Goal: Information Seeking & Learning: Learn about a topic

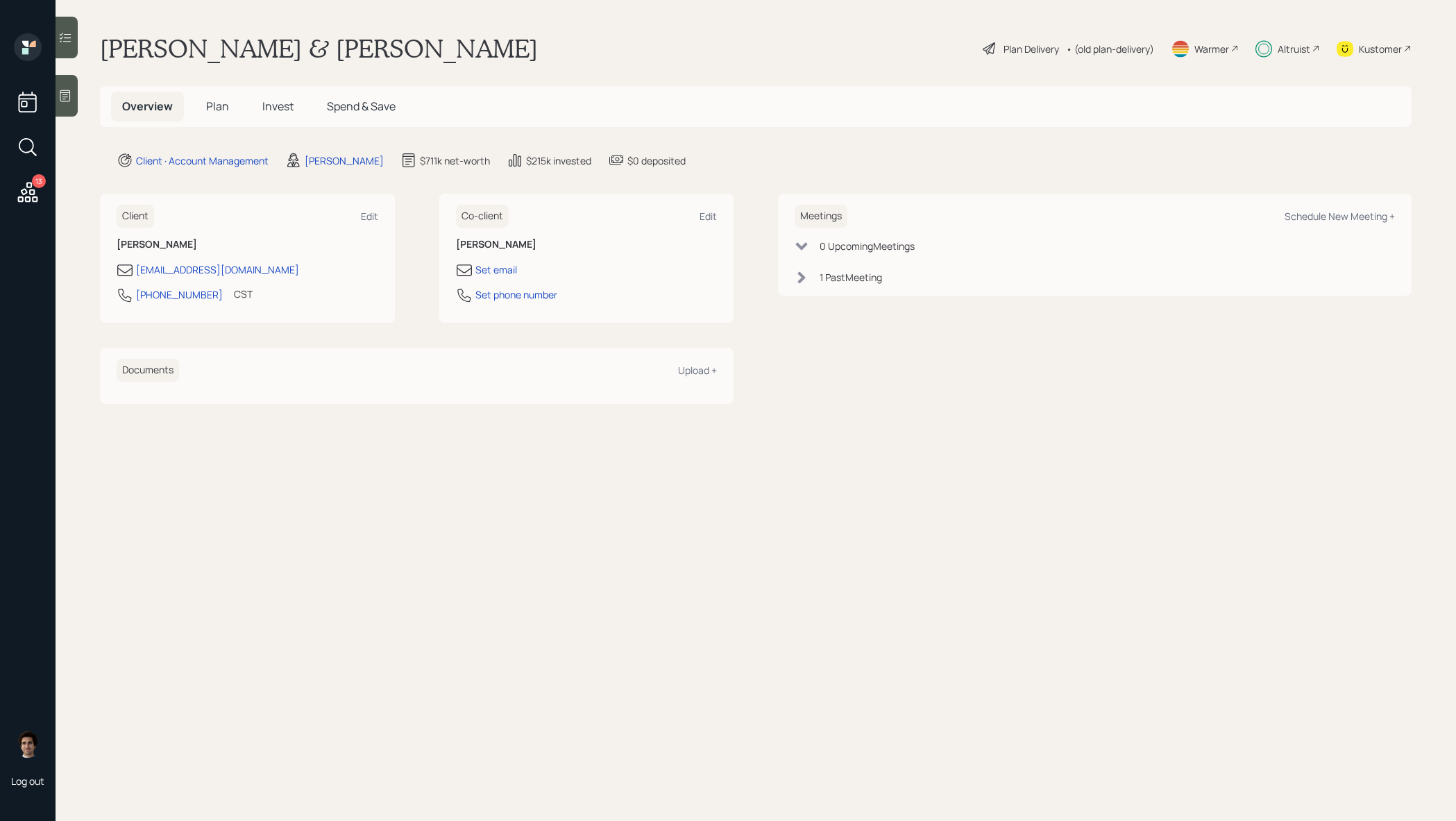
click at [272, 105] on span "Invest" at bounding box center [277, 106] width 32 height 15
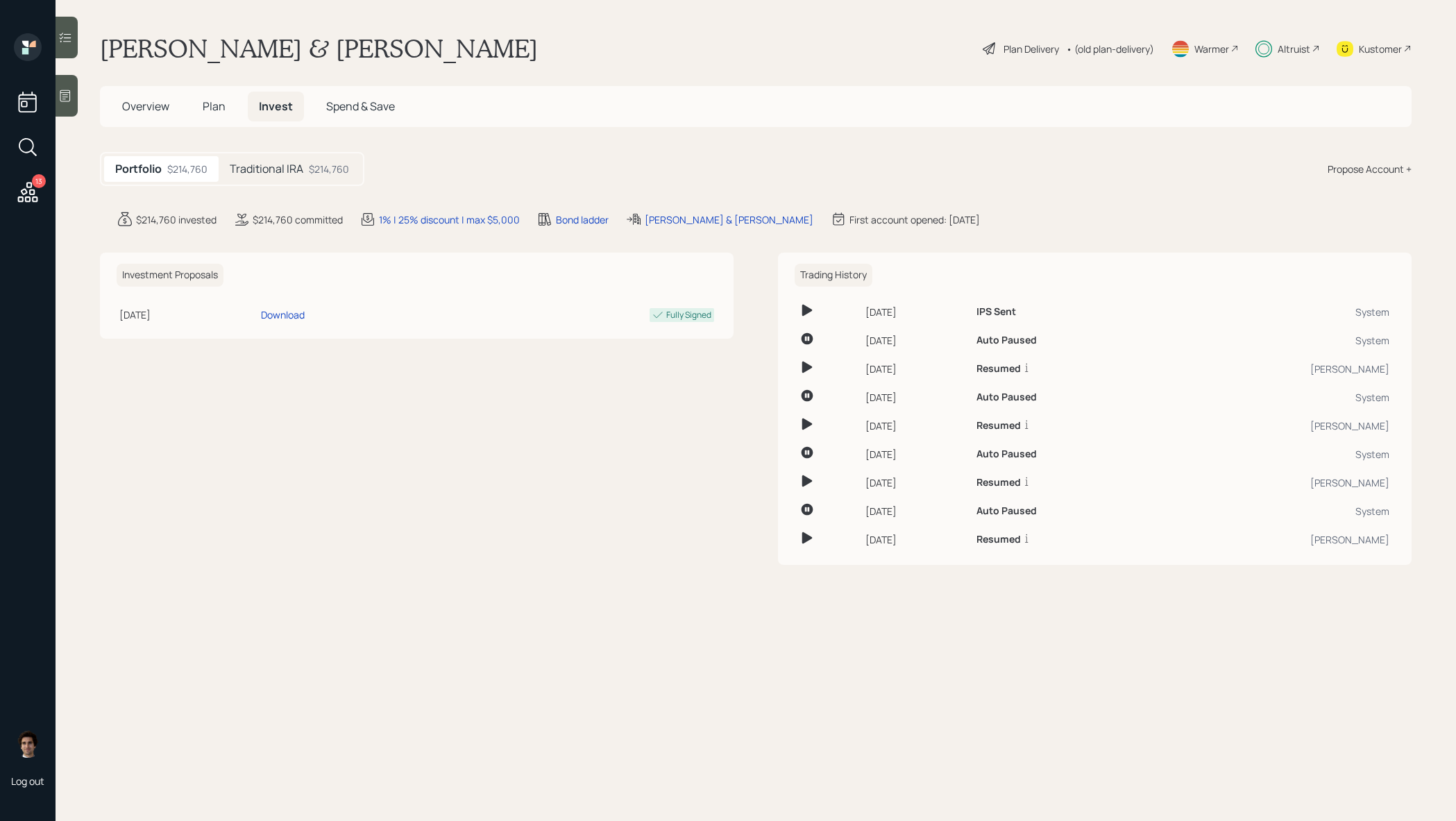
click at [310, 176] on div "Traditional IRA $214,760" at bounding box center [290, 168] width 141 height 25
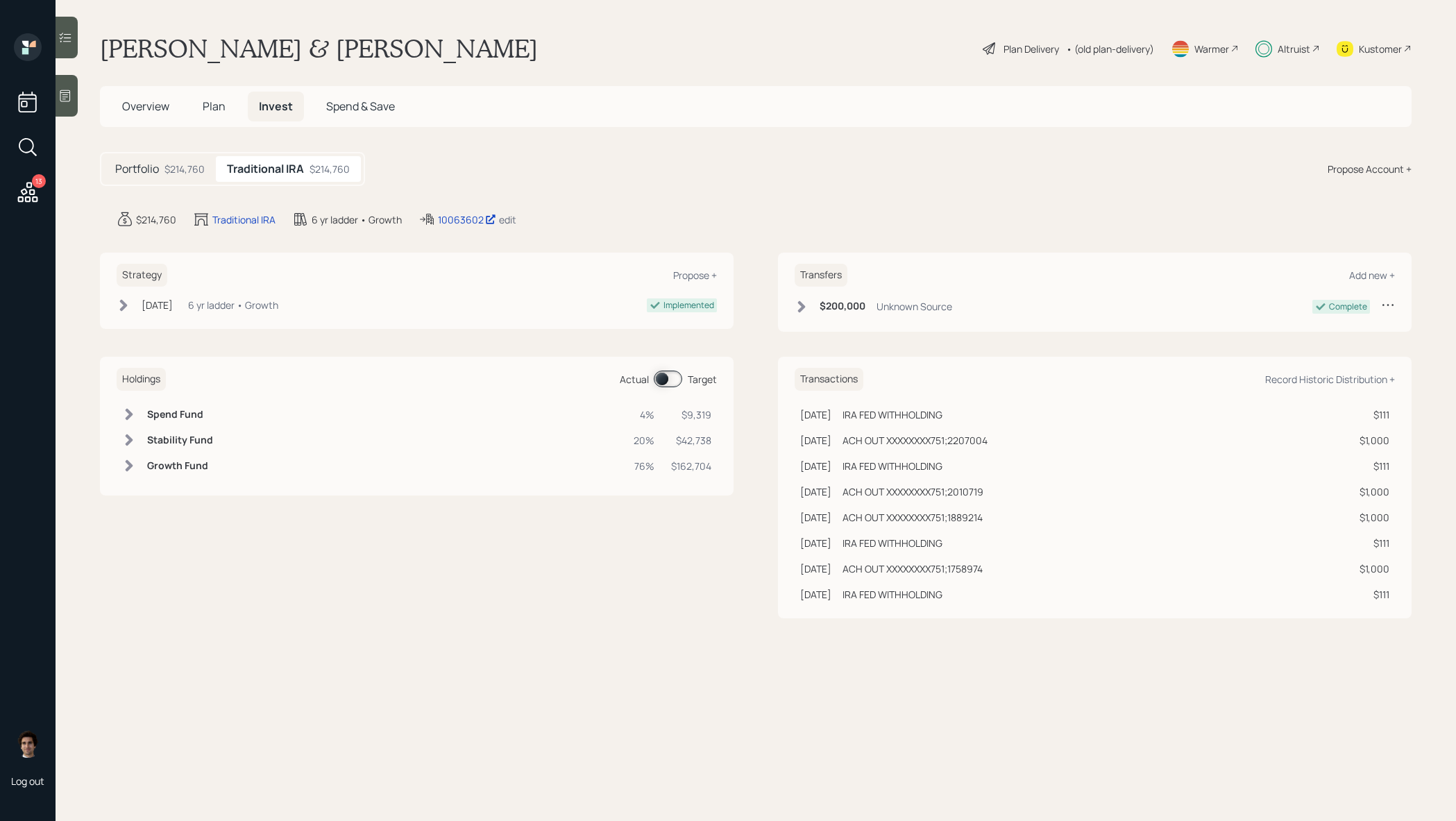
click at [436, 222] on div "10063602 edit" at bounding box center [467, 220] width 98 height 17
click at [446, 217] on div "10063602" at bounding box center [467, 219] width 58 height 15
click at [996, 55] on div "Plan Delivery" at bounding box center [1020, 48] width 79 height 17
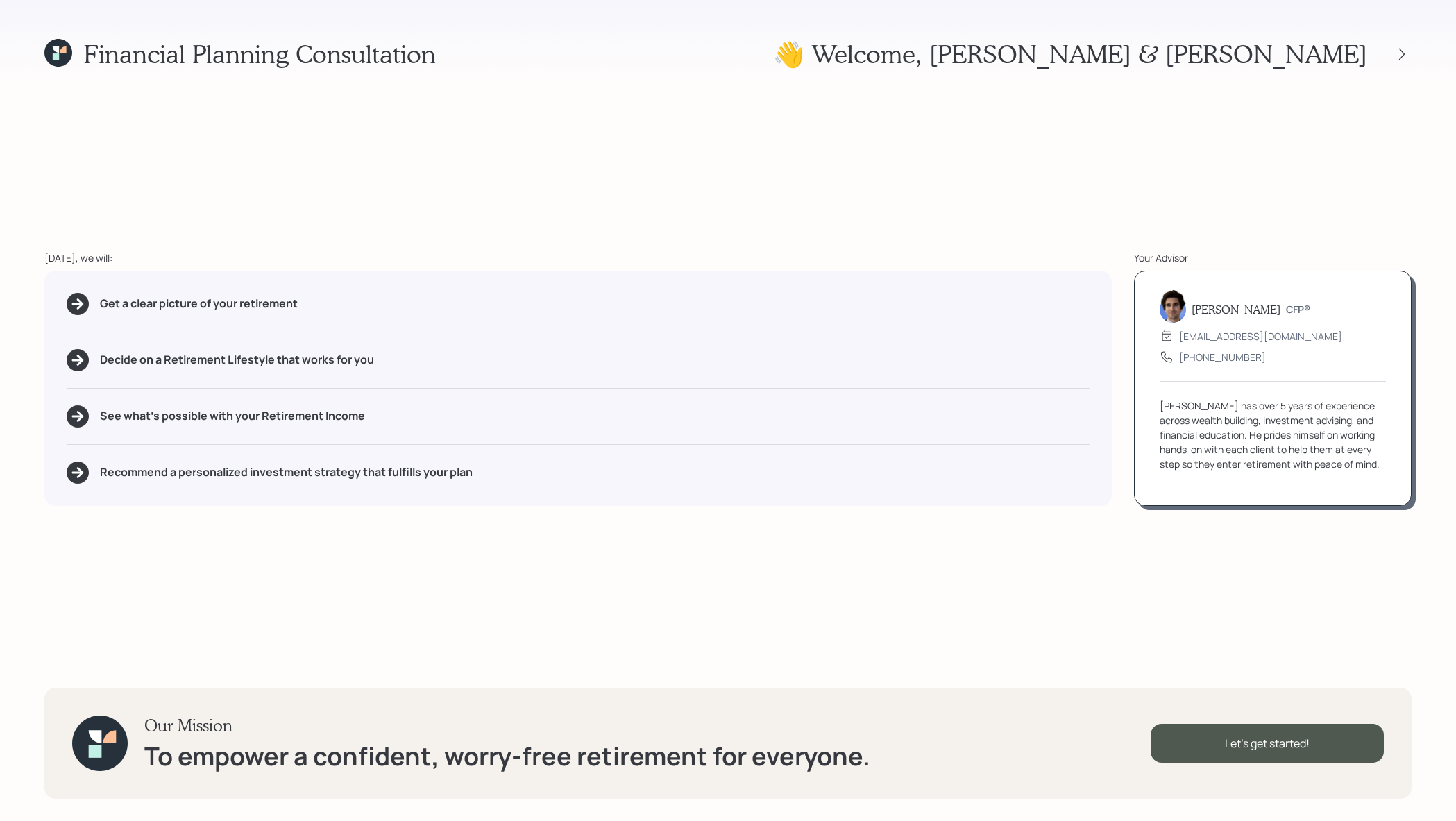
click at [1390, 51] on div at bounding box center [1390, 54] width 45 height 19
click at [1398, 53] on icon at bounding box center [1402, 54] width 14 height 14
